Goal: Task Accomplishment & Management: Manage account settings

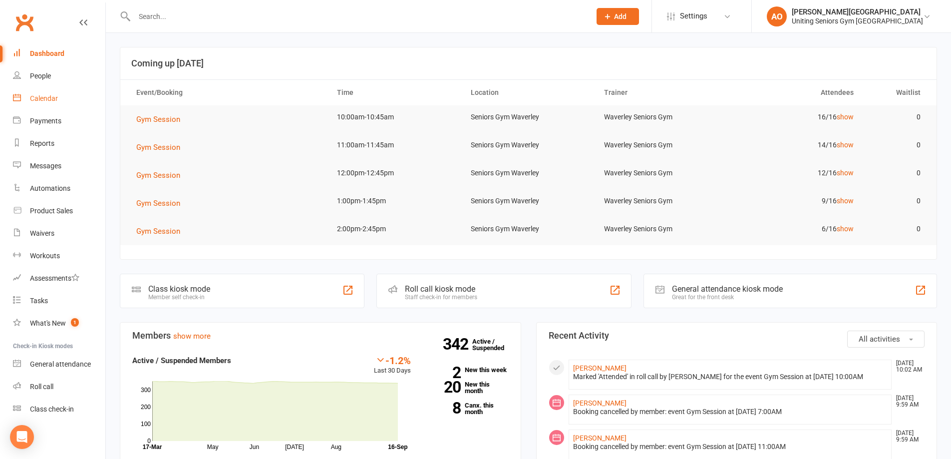
click at [49, 98] on div "Calendar" at bounding box center [44, 98] width 28 height 8
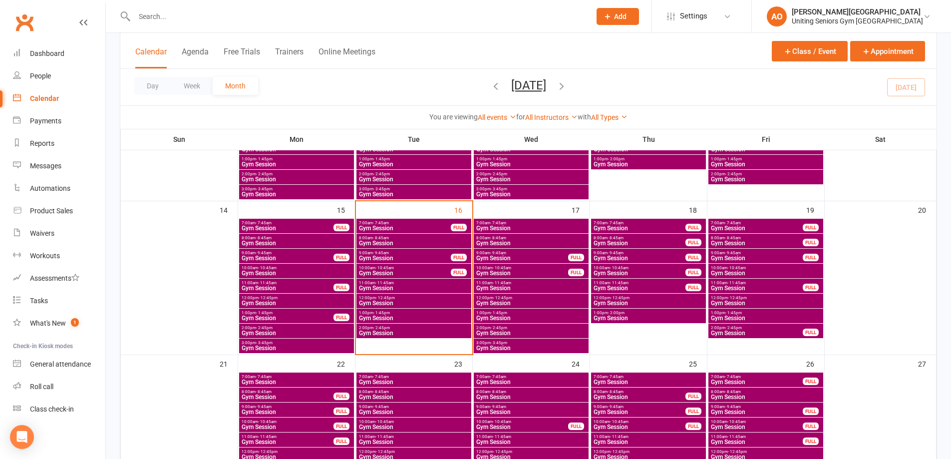
scroll to position [349, 0]
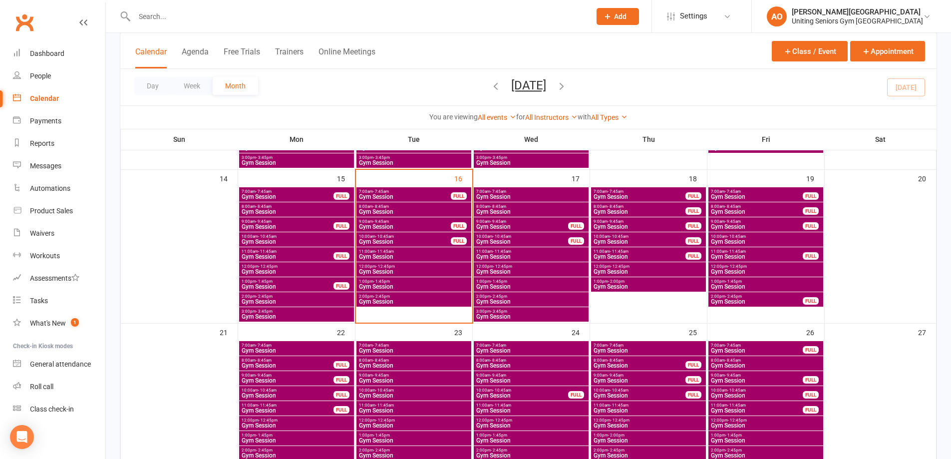
click at [407, 240] on span "Gym Session" at bounding box center [404, 242] width 93 height 6
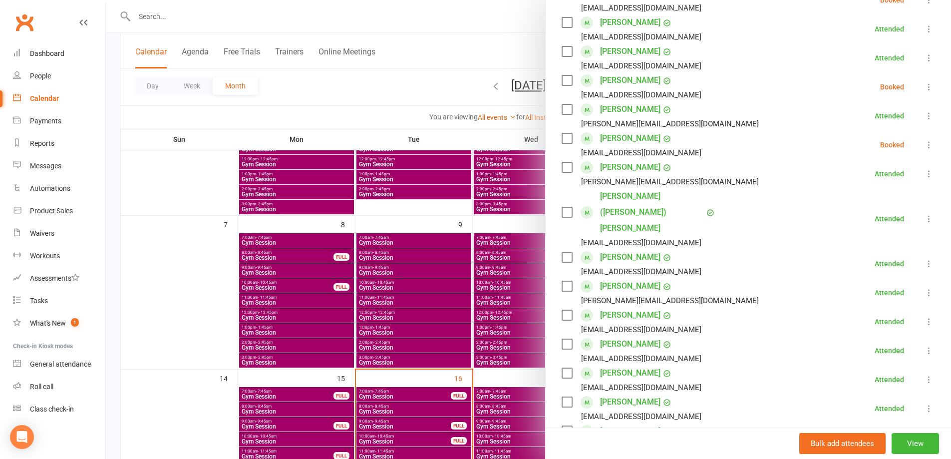
scroll to position [200, 0]
click at [924, 86] on icon at bounding box center [929, 87] width 10 height 10
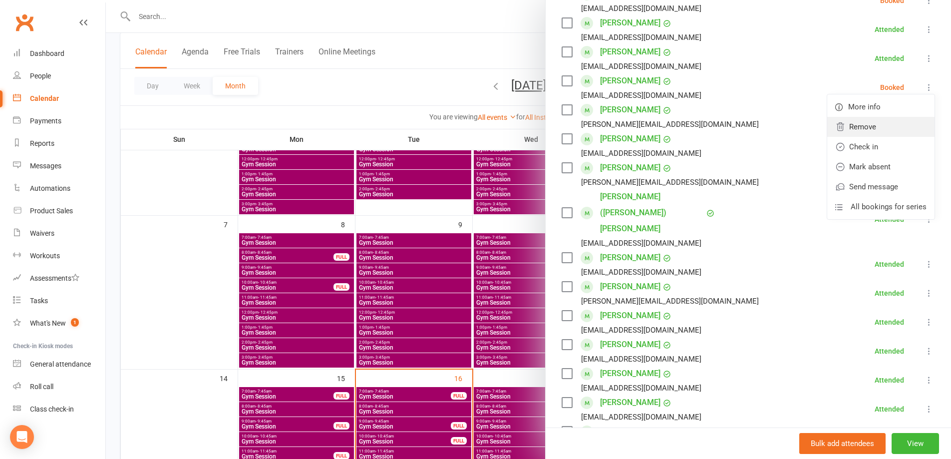
click at [863, 124] on link "Remove" at bounding box center [880, 127] width 107 height 20
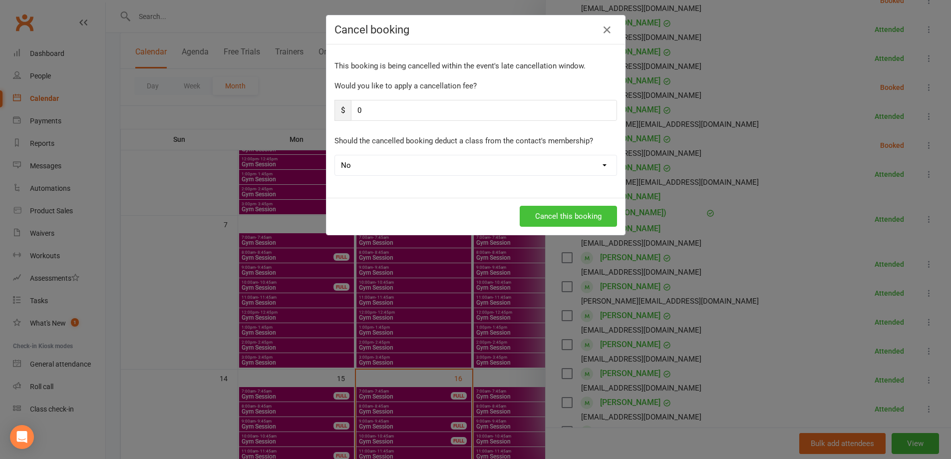
click at [573, 214] on button "Cancel this booking" at bounding box center [568, 216] width 97 height 21
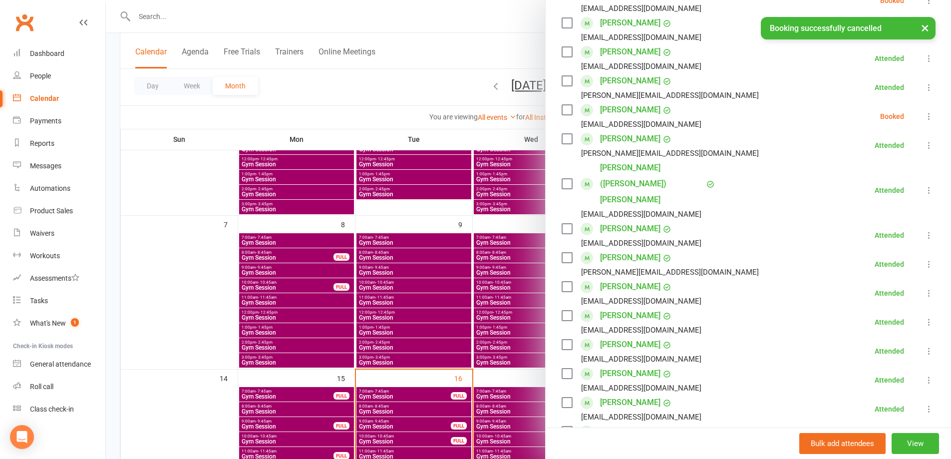
click at [494, 17] on div "× Booking successfully cancelled" at bounding box center [469, 17] width 938 height 0
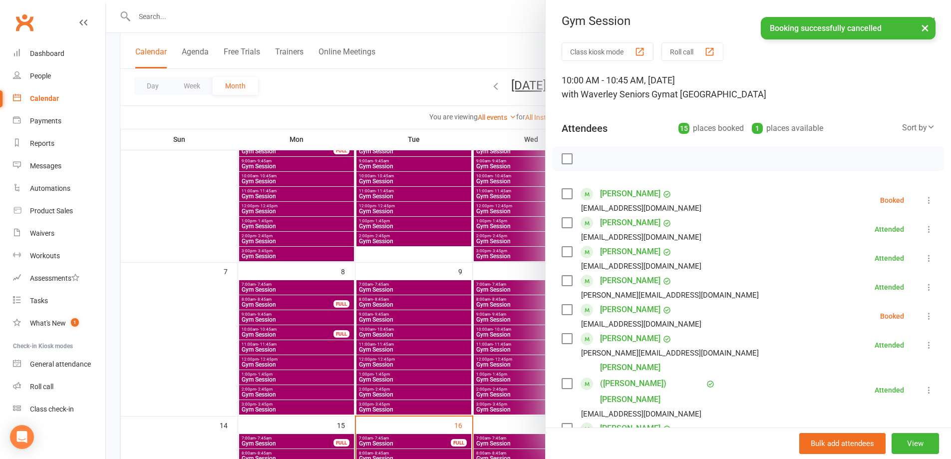
scroll to position [0, 0]
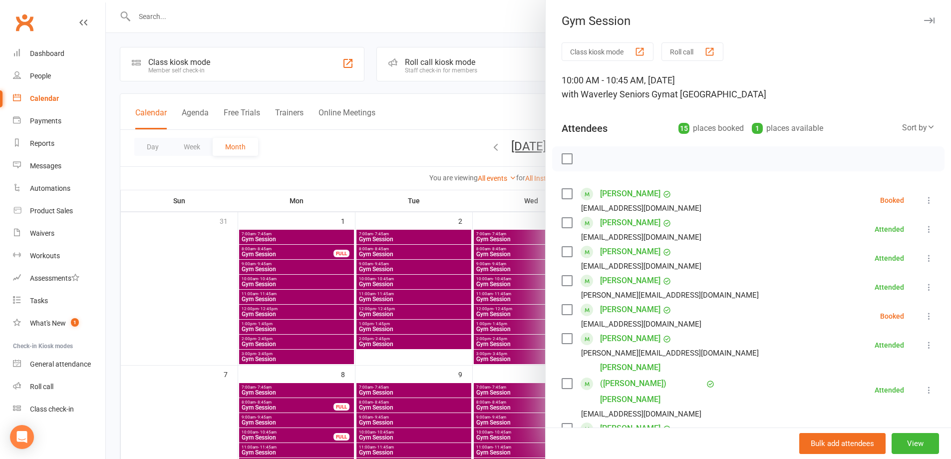
click at [924, 19] on icon "button" at bounding box center [929, 20] width 10 height 6
